Goal: Information Seeking & Learning: Learn about a topic

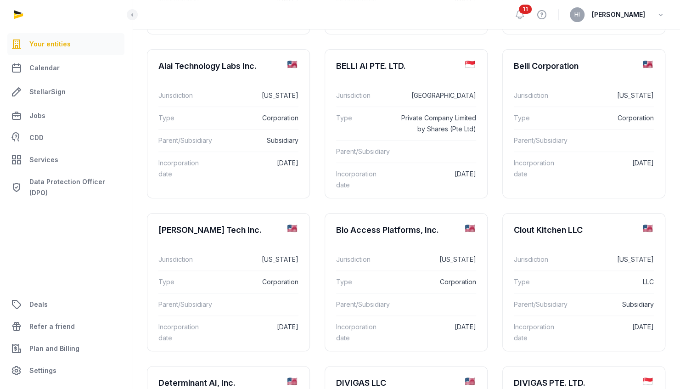
scroll to position [239, 0]
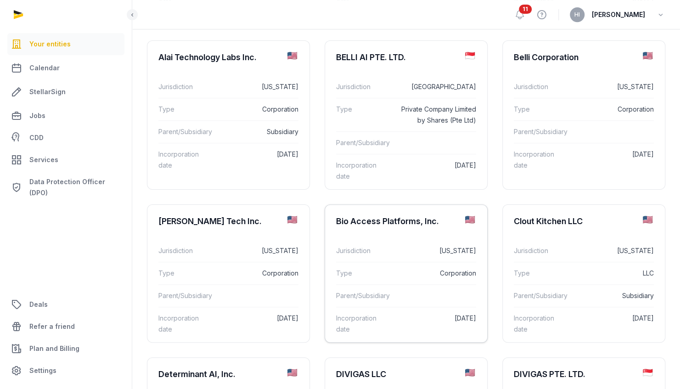
click at [410, 222] on div "Bio Access Platforms, Inc." at bounding box center [387, 221] width 103 height 11
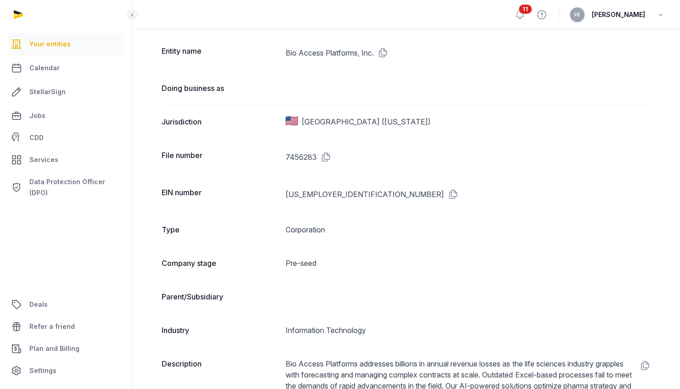
scroll to position [101, 0]
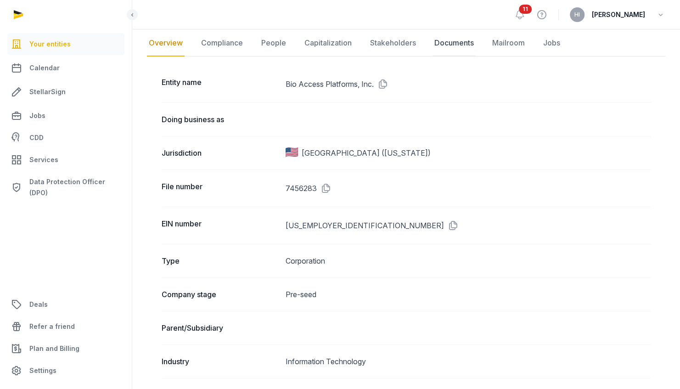
click at [450, 42] on link "Documents" at bounding box center [454, 43] width 43 height 27
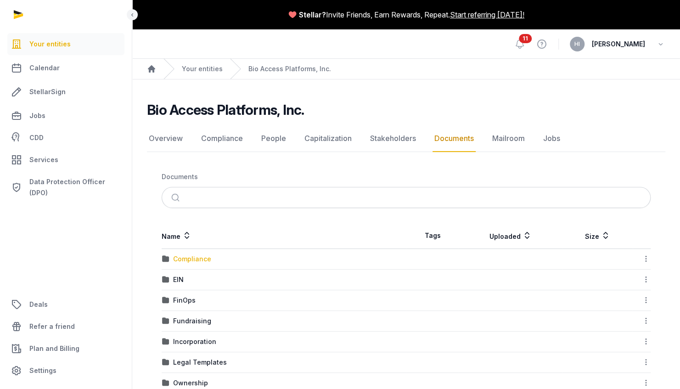
click at [197, 258] on div "Compliance" at bounding box center [192, 258] width 38 height 9
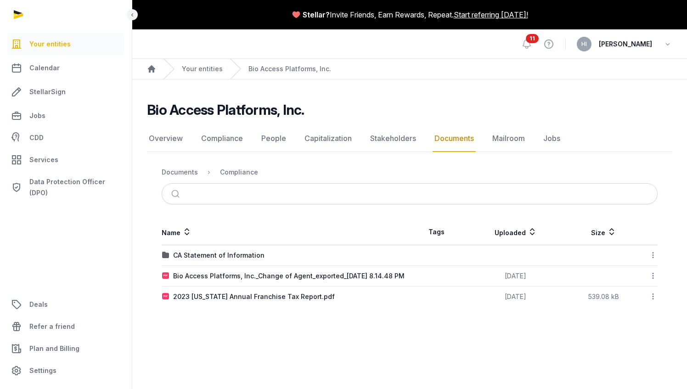
click at [434, 139] on link "Documents" at bounding box center [454, 138] width 43 height 27
click at [457, 140] on link "Documents" at bounding box center [454, 138] width 43 height 27
click at [190, 170] on div "Documents" at bounding box center [180, 172] width 36 height 9
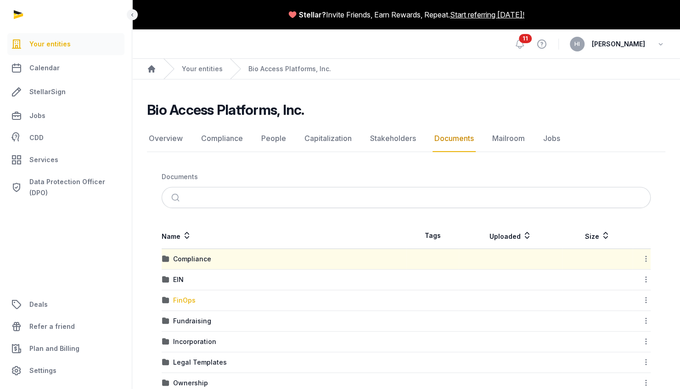
click at [183, 300] on div "FinOps" at bounding box center [184, 300] width 23 height 9
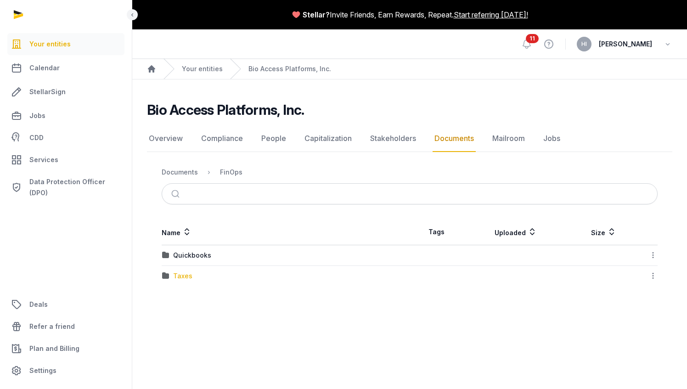
click at [183, 275] on div "Taxes" at bounding box center [182, 275] width 19 height 9
click at [195, 255] on div "Federal" at bounding box center [185, 255] width 24 height 9
click at [462, 137] on link "Documents" at bounding box center [454, 138] width 43 height 27
click at [181, 169] on div "Documents" at bounding box center [180, 172] width 36 height 9
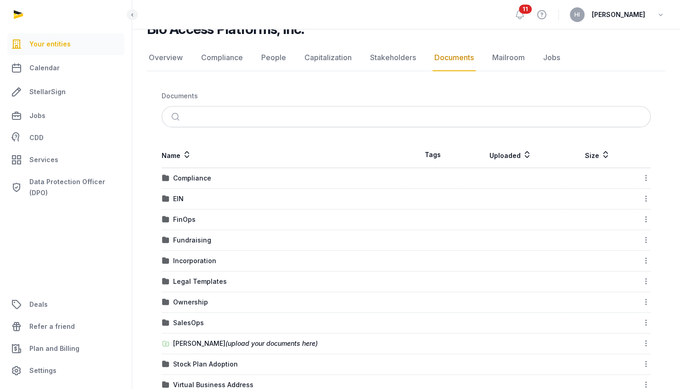
scroll to position [80, 0]
click at [188, 257] on div "Incorporation" at bounding box center [194, 261] width 43 height 9
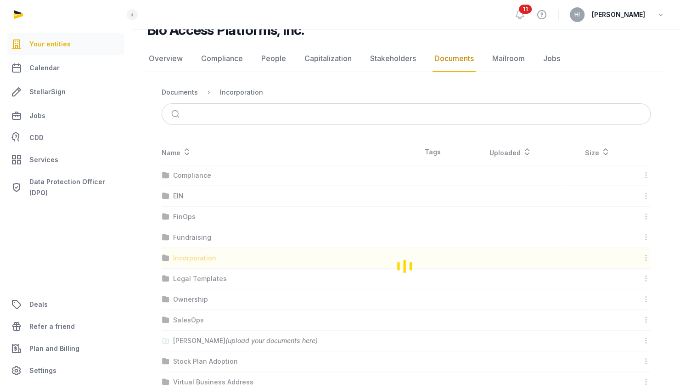
scroll to position [0, 0]
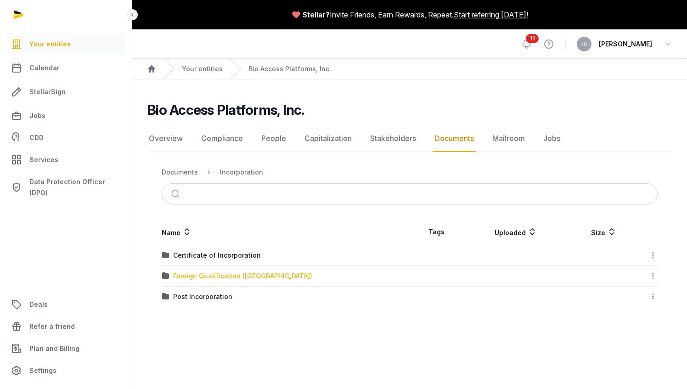
click at [212, 276] on div "Foreign Qualification ([GEOGRAPHIC_DATA])" at bounding box center [242, 275] width 139 height 9
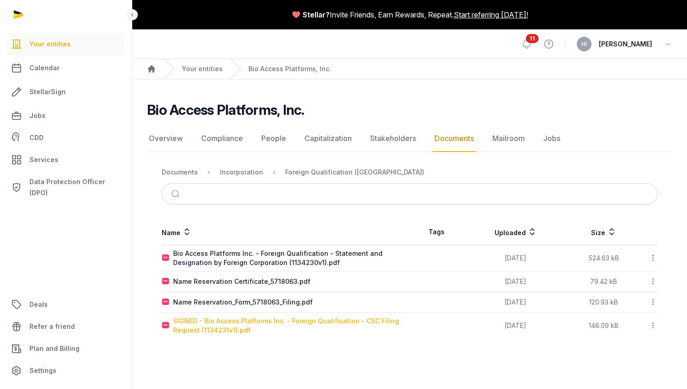
click at [304, 326] on div "SIGNED - Bio Access Platforms Inc. - Foreign Qualification - CSC Filing Request…" at bounding box center [291, 325] width 236 height 18
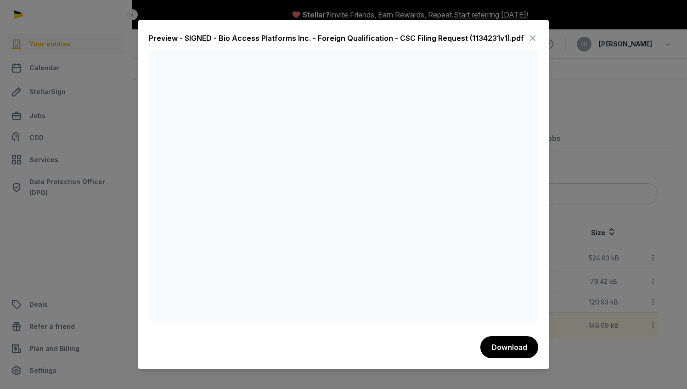
click at [532, 39] on icon at bounding box center [532, 38] width 11 height 15
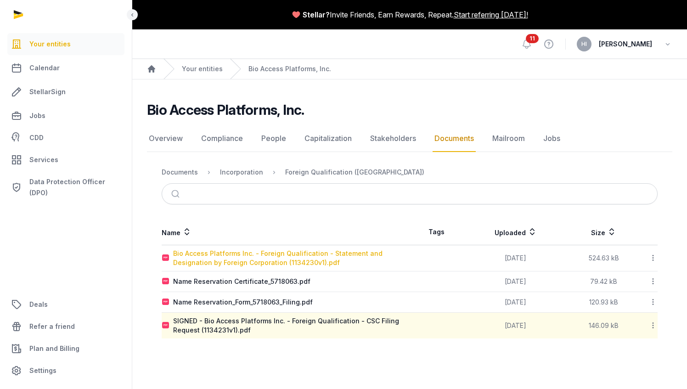
click at [284, 263] on div "Bio Access Platforms Inc. - Foreign Qualification - Statement and Designation b…" at bounding box center [291, 258] width 236 height 18
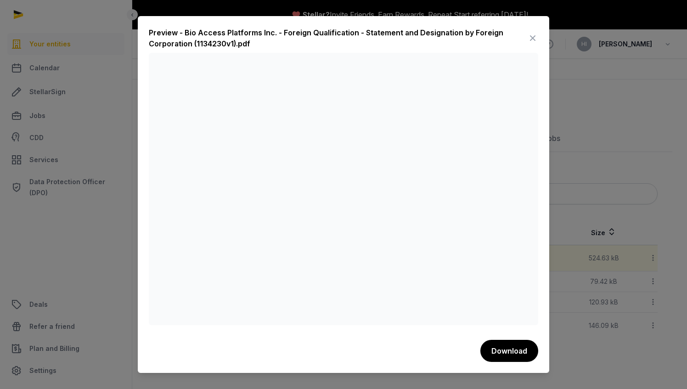
click at [534, 37] on icon at bounding box center [532, 38] width 11 height 15
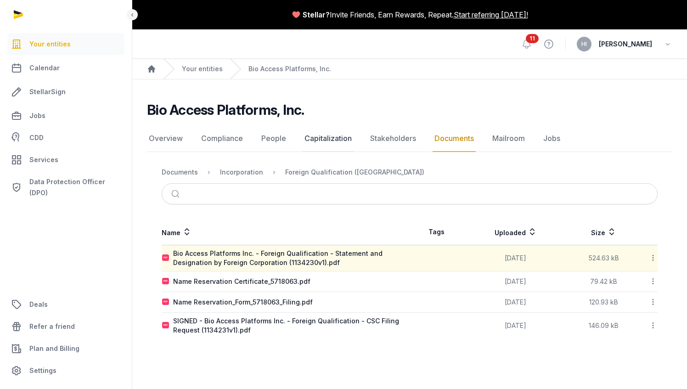
click at [318, 139] on link "Capitalization" at bounding box center [328, 138] width 51 height 27
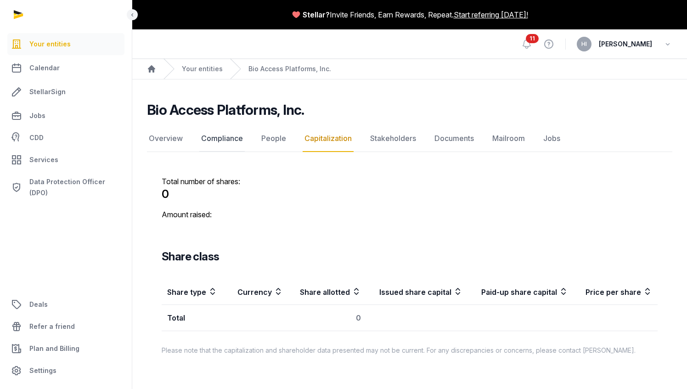
click at [223, 137] on link "Compliance" at bounding box center [221, 138] width 45 height 27
